Goal: Check status: Check status

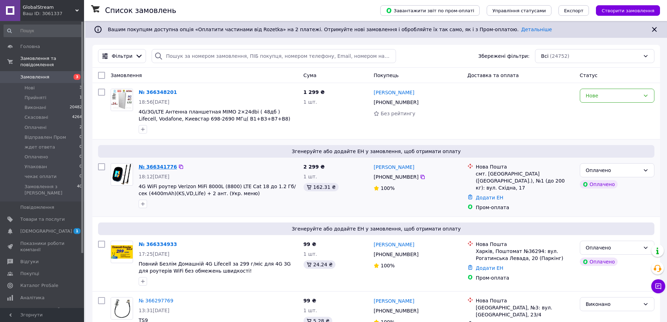
click at [160, 166] on link "№ 366341776" at bounding box center [158, 167] width 38 height 6
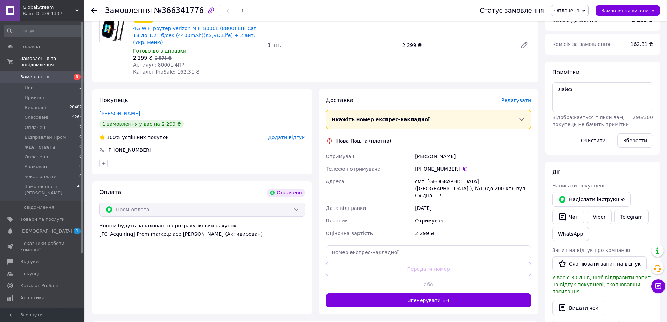
scroll to position [245, 0]
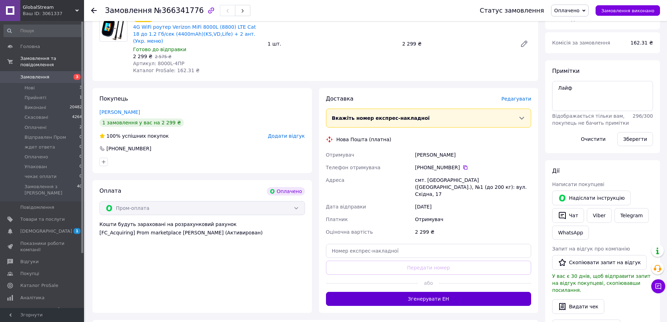
click at [457, 292] on button "Згенерувати ЕН" at bounding box center [429, 299] width 206 height 14
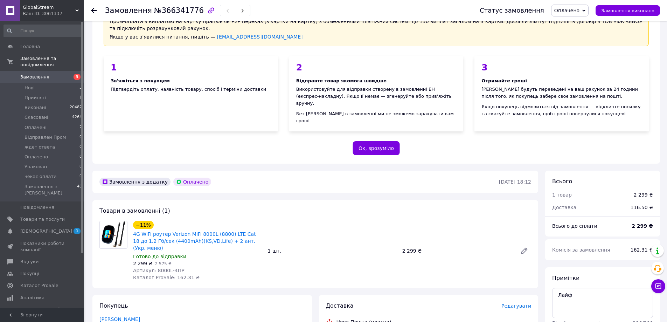
scroll to position [0, 0]
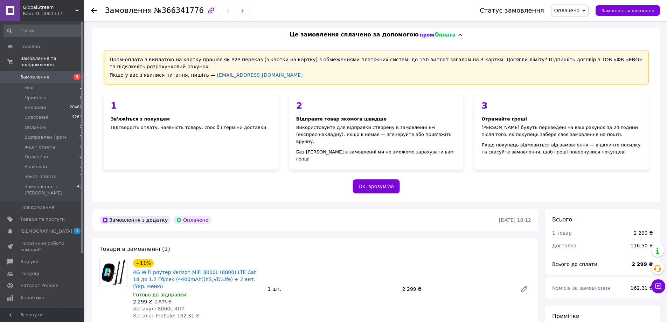
click at [28, 76] on link "Замовлення 3" at bounding box center [43, 77] width 86 height 12
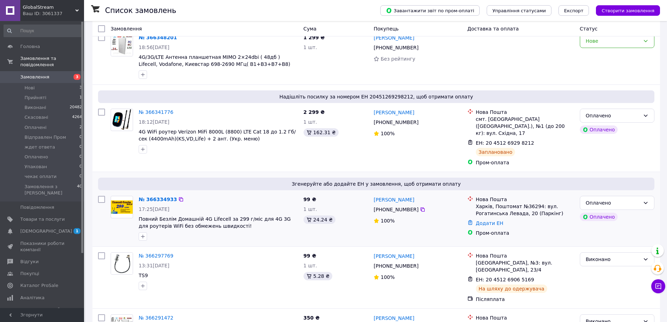
scroll to position [70, 0]
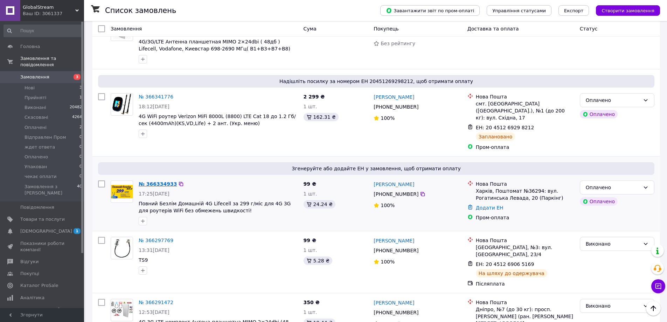
click at [150, 181] on link "№ 366334933" at bounding box center [158, 184] width 38 height 6
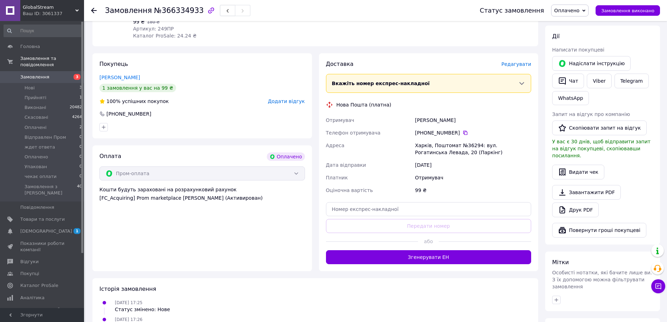
scroll to position [280, 0]
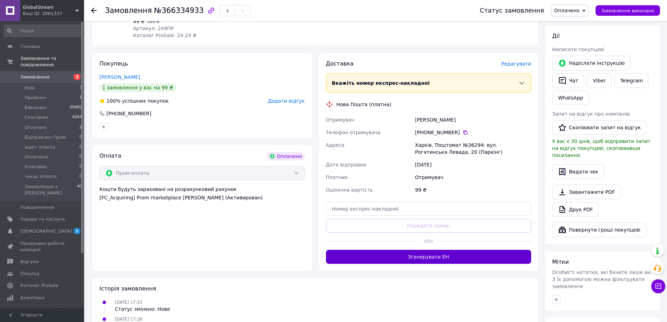
click at [454, 250] on button "Згенерувати ЕН" at bounding box center [429, 257] width 206 height 14
